Goal: Transaction & Acquisition: Purchase product/service

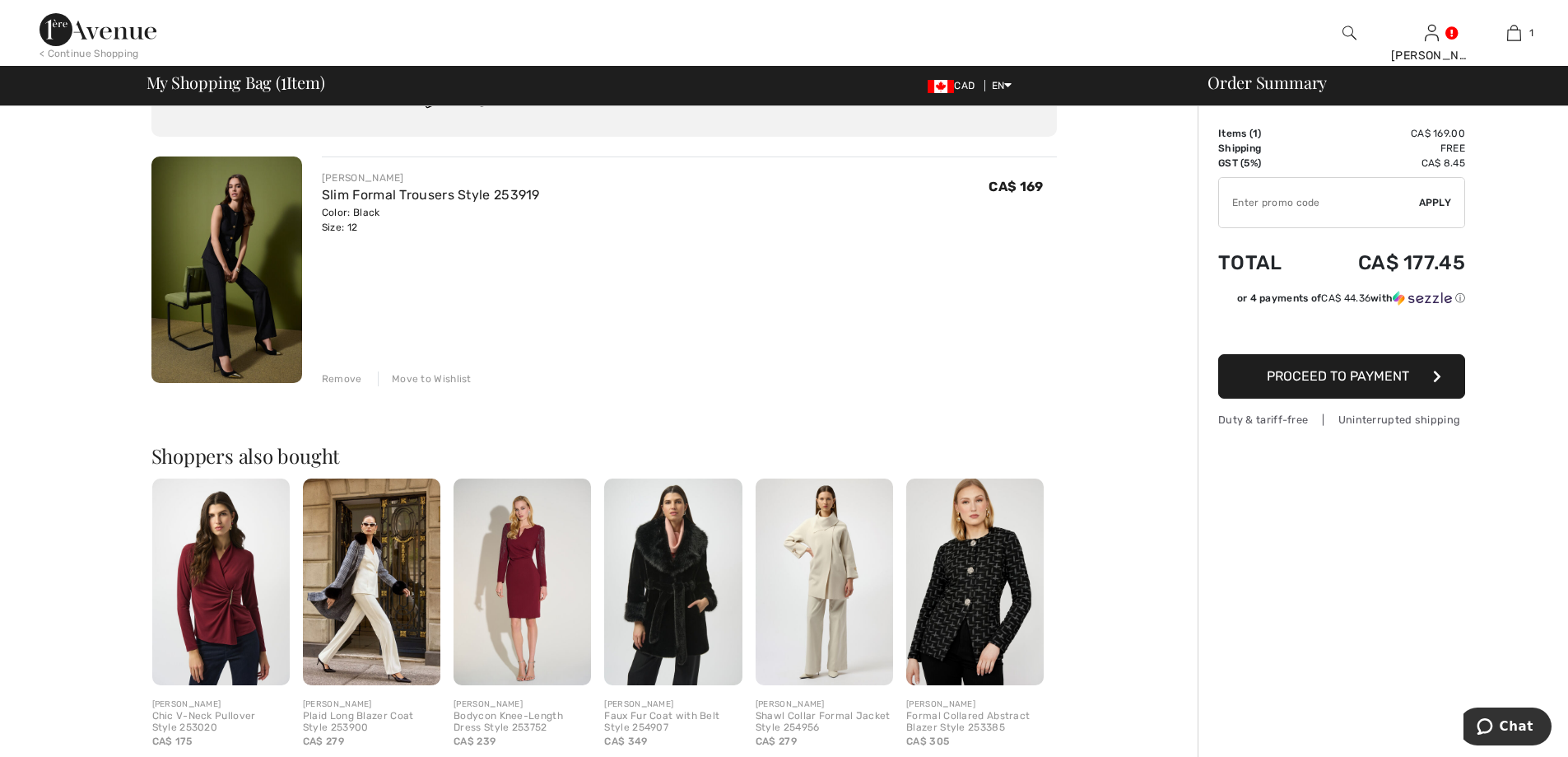
scroll to position [84, 0]
click at [238, 267] on img at bounding box center [226, 270] width 151 height 226
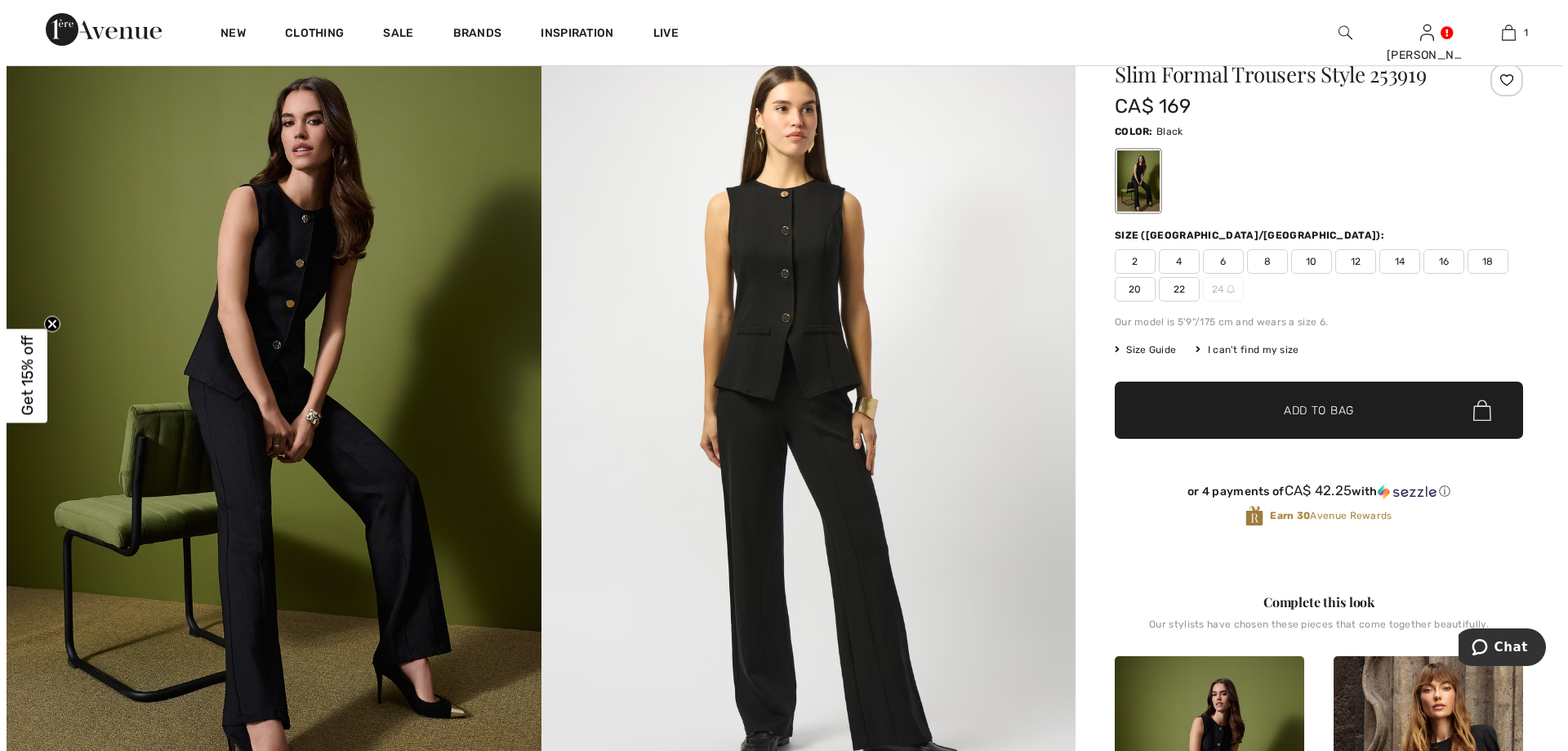
scroll to position [82, 0]
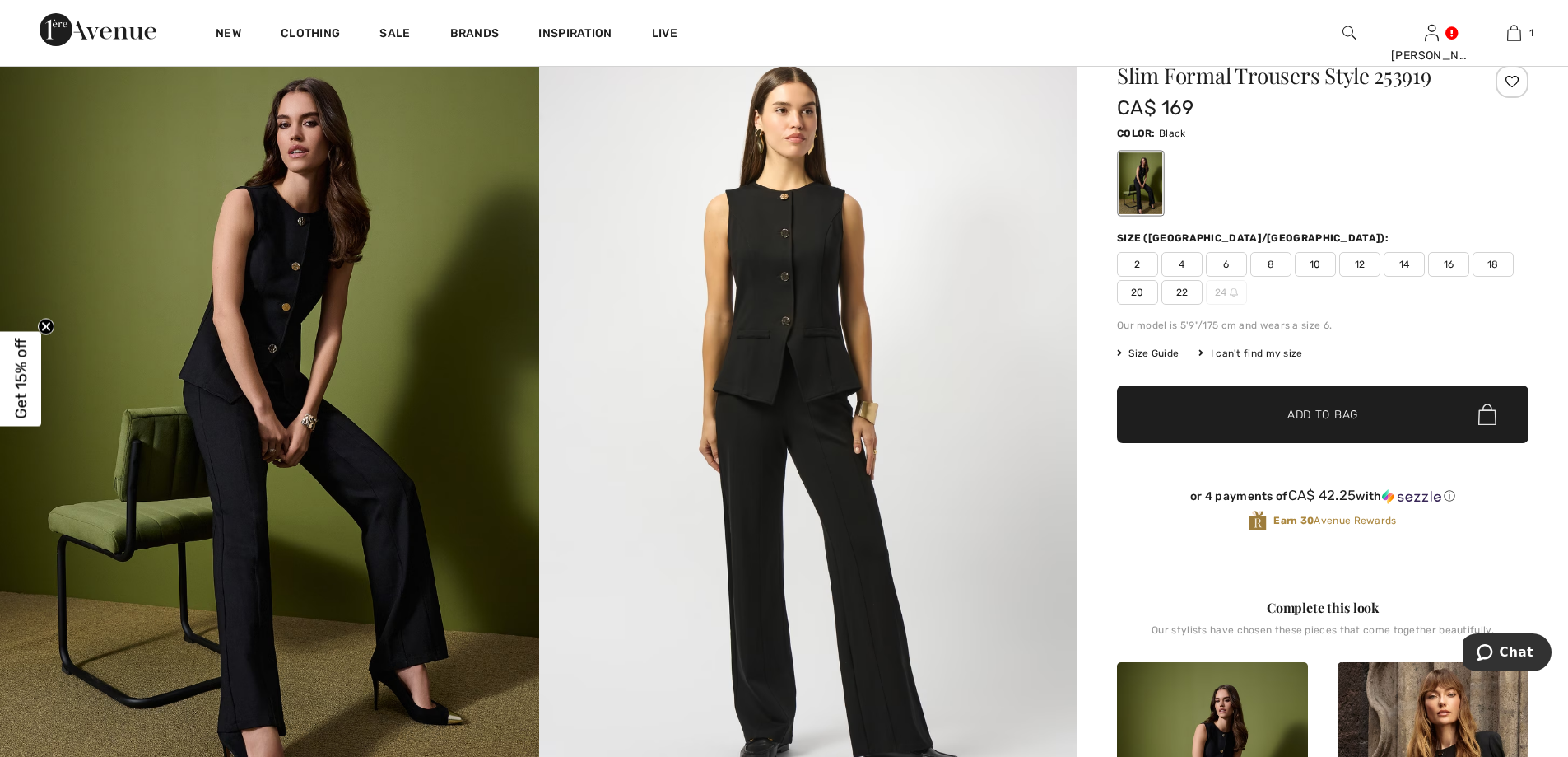
click at [337, 447] on img at bounding box center [269, 420] width 539 height 809
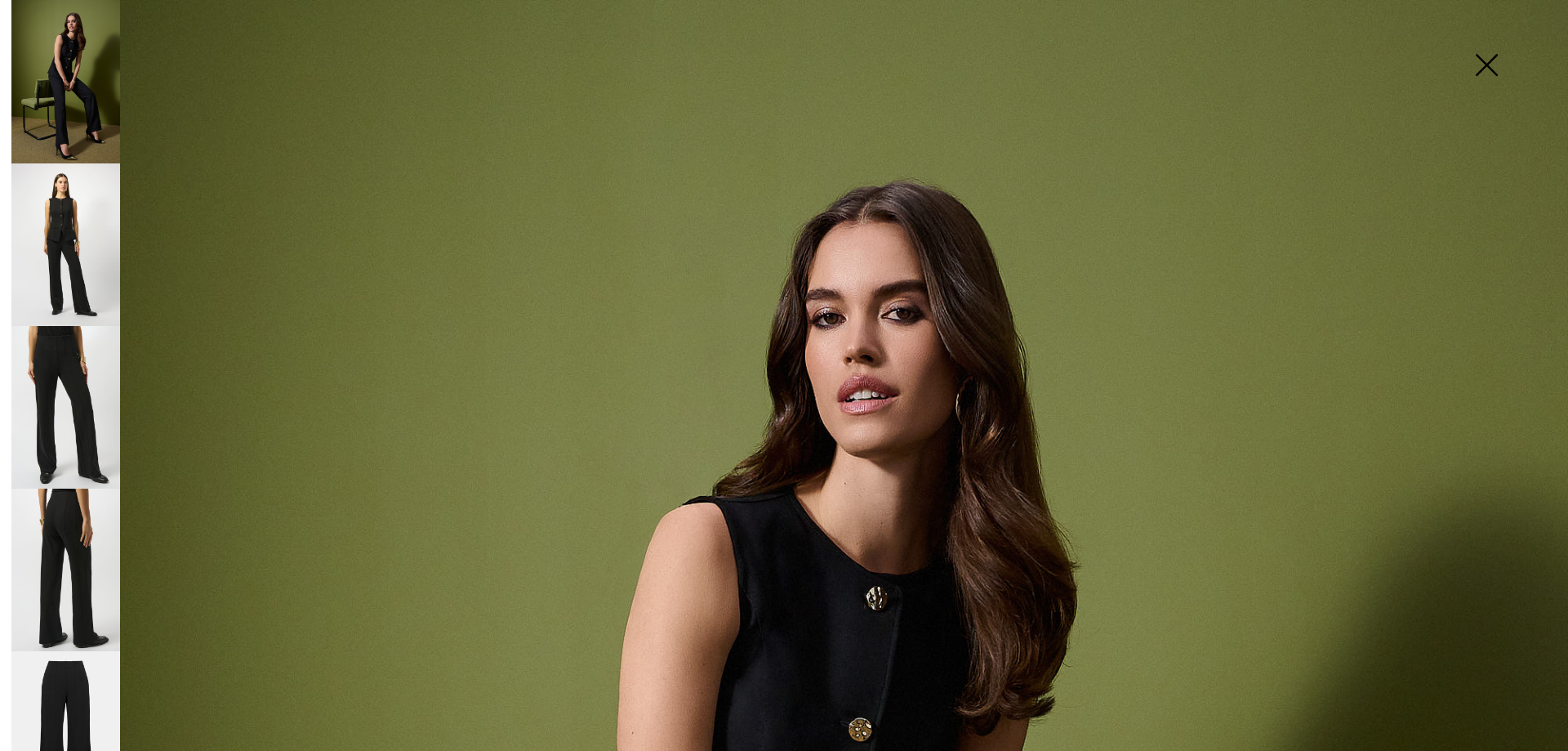
click at [61, 354] on img at bounding box center [65, 407] width 108 height 162
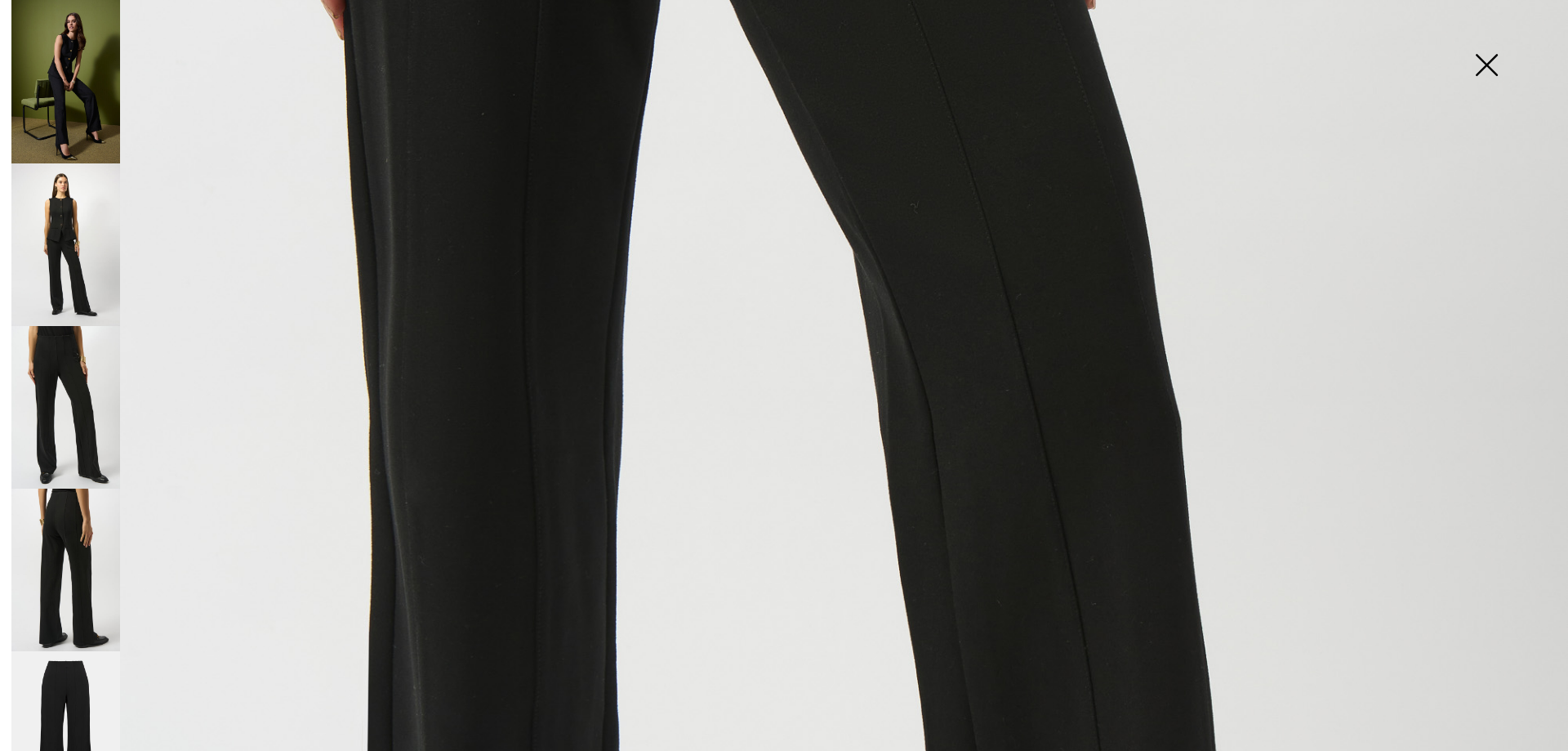
scroll to position [815, 0]
click at [72, 429] on img at bounding box center [65, 407] width 108 height 162
click at [70, 521] on img at bounding box center [65, 569] width 108 height 162
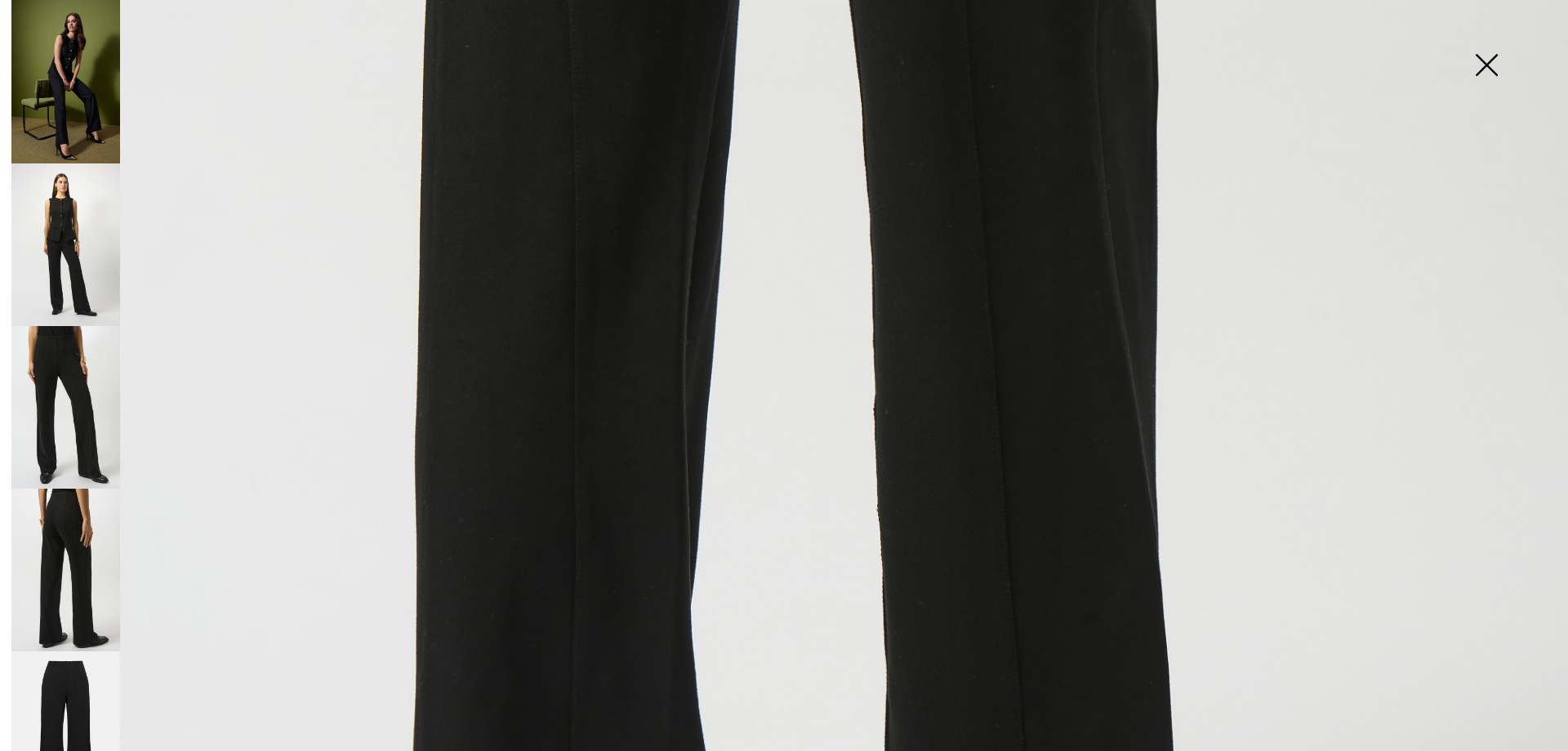
scroll to position [1142, 0]
click at [59, 661] on img at bounding box center [65, 732] width 108 height 163
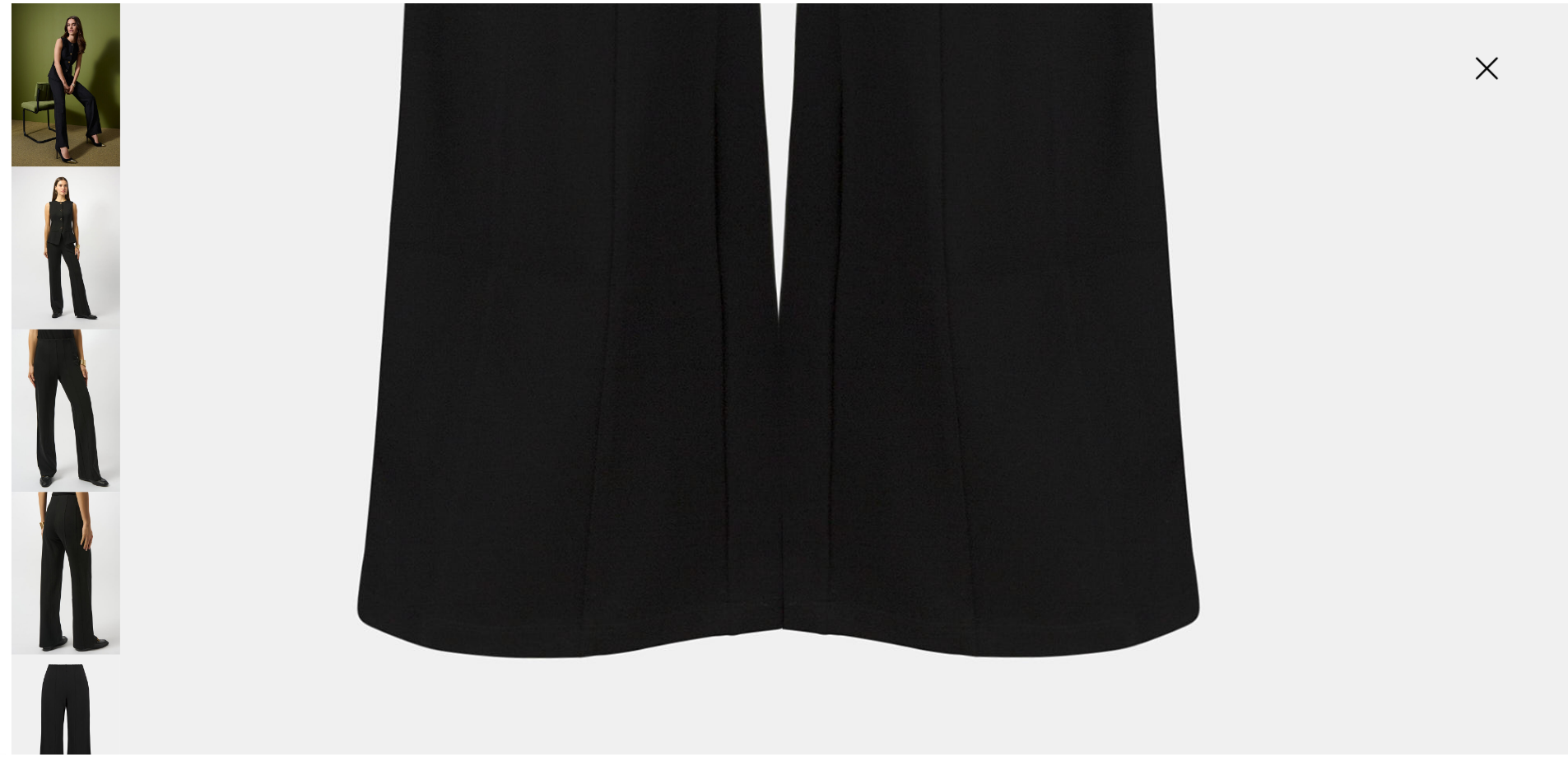
scroll to position [1562, 0]
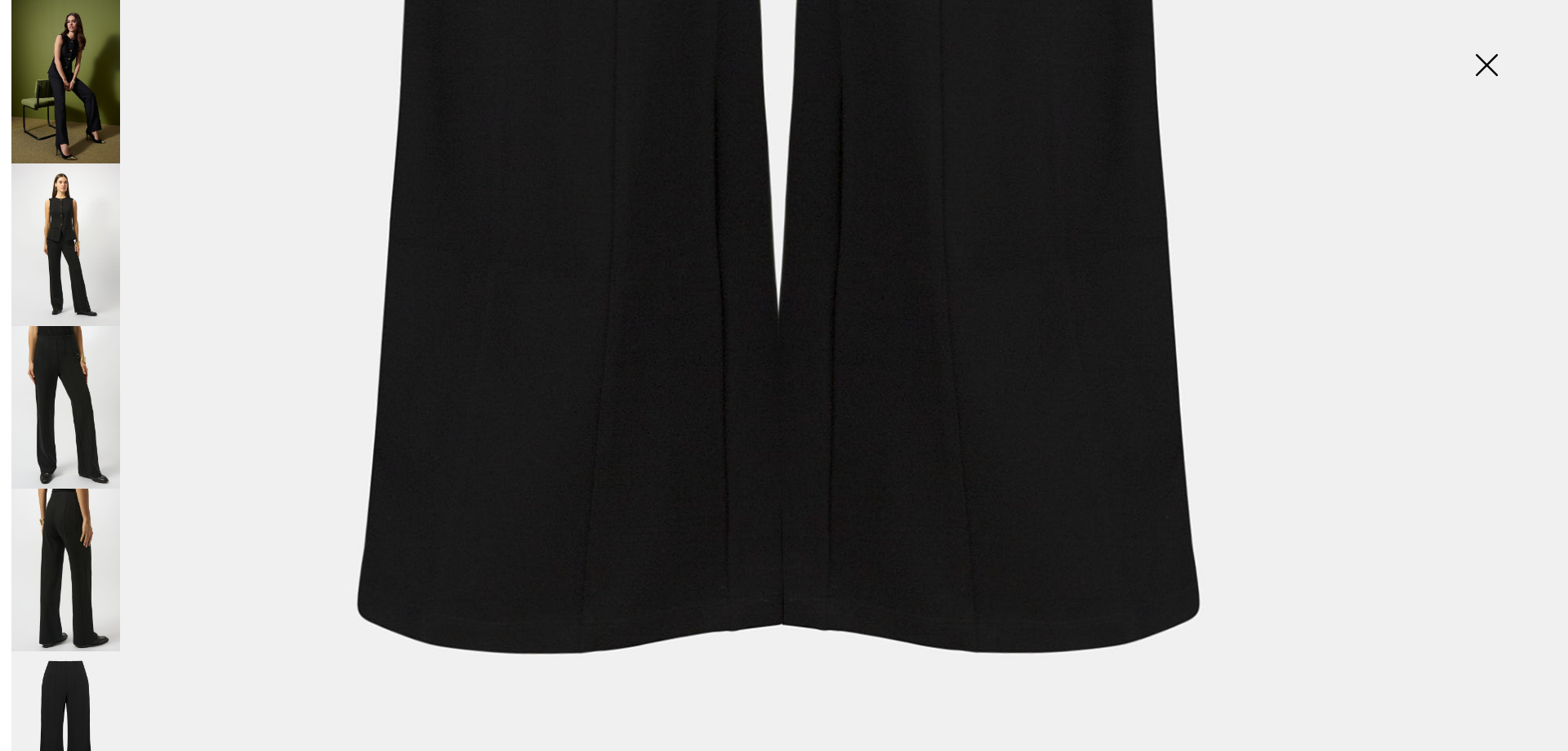
click at [1489, 67] on img at bounding box center [1486, 67] width 82 height 84
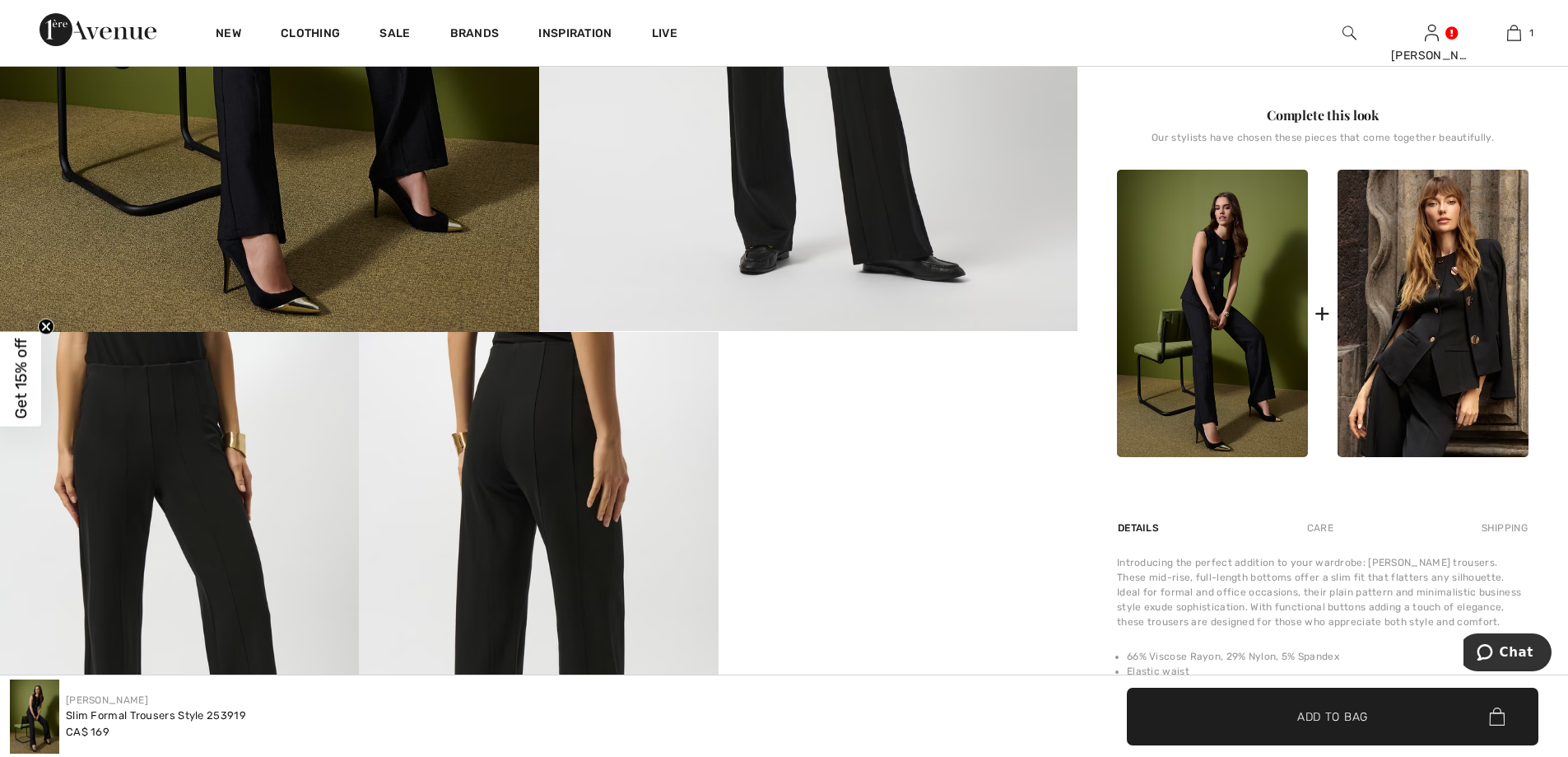
scroll to position [575, 0]
click at [1232, 278] on img at bounding box center [1213, 312] width 191 height 287
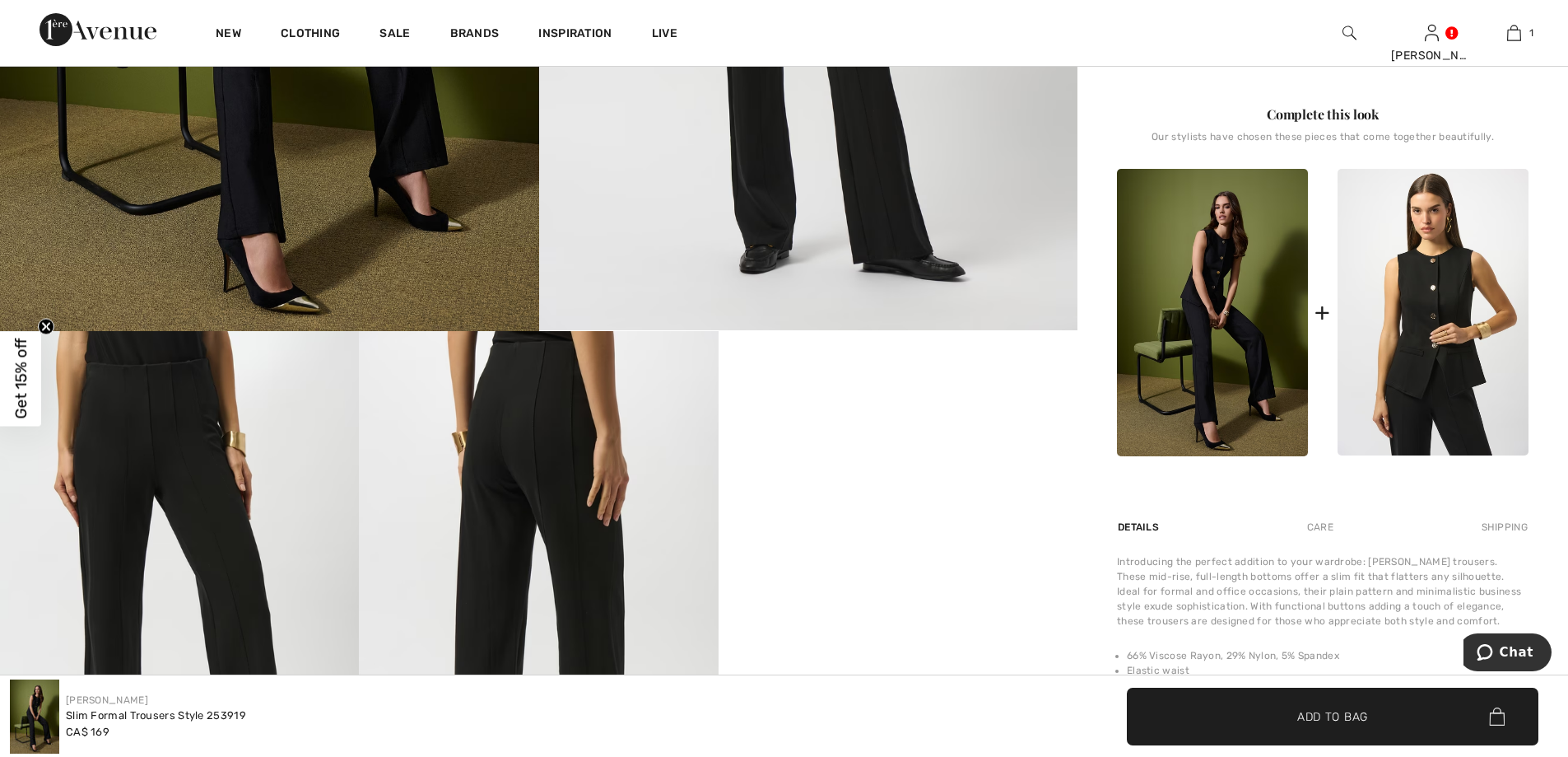
click at [1443, 310] on img at bounding box center [1433, 312] width 191 height 287
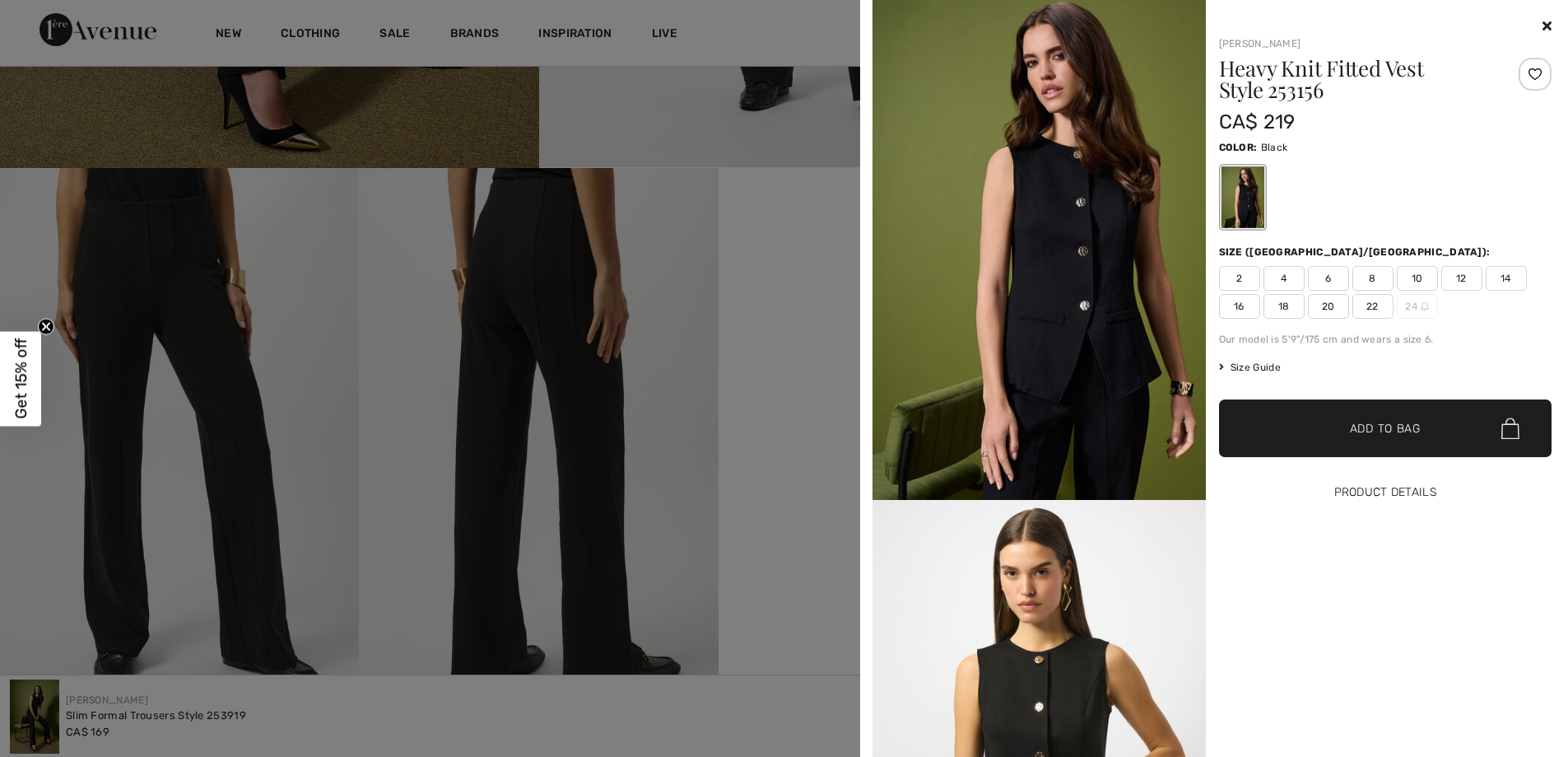
scroll to position [740, 0]
click at [1360, 490] on button "Product Details" at bounding box center [1387, 492] width 334 height 58
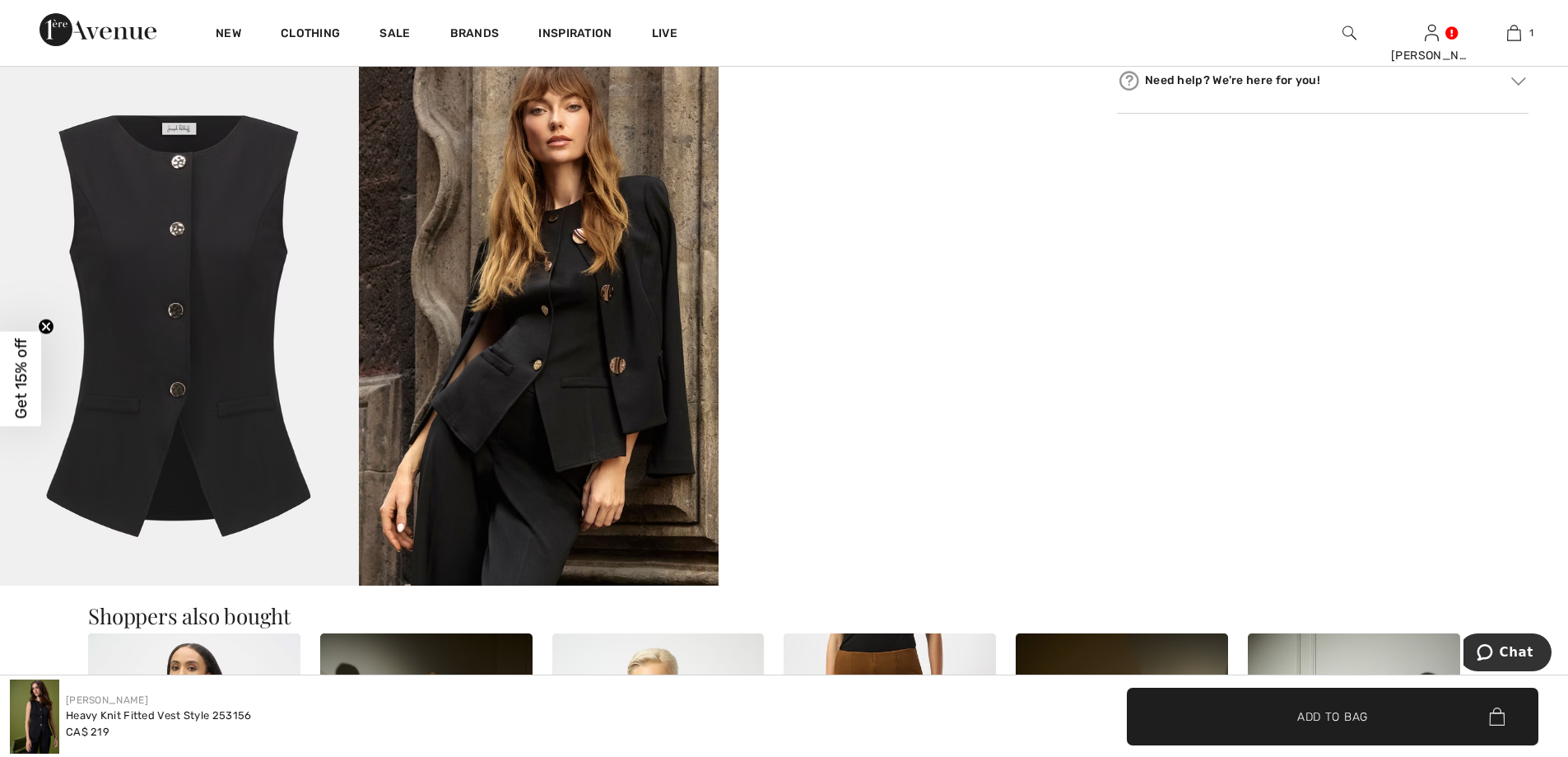
scroll to position [1400, 0]
